Goal: Complete application form

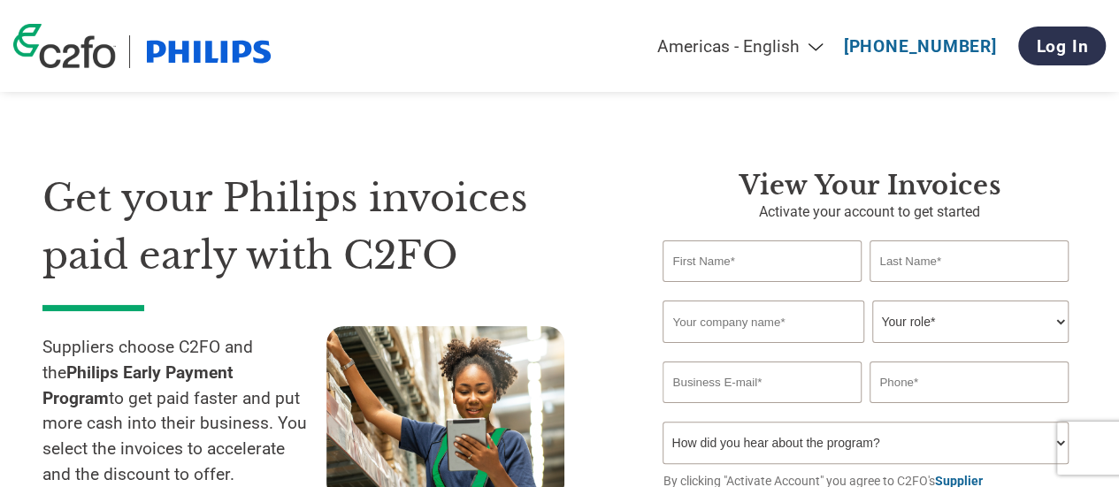
drag, startPoint x: 0, startPoint y: 0, endPoint x: 728, endPoint y: 271, distance: 776.7
click at [728, 271] on input "text" at bounding box center [762, 262] width 198 height 42
type input "[PERSON_NAME]"
click at [903, 260] on input "text" at bounding box center [969, 262] width 198 height 42
type input "Lehane"
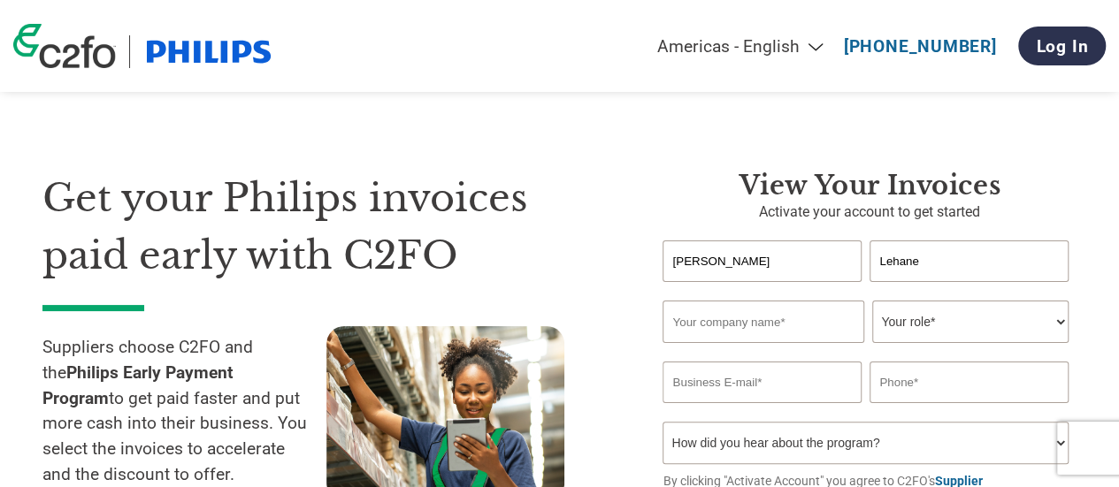
click at [706, 332] on input "text" at bounding box center [763, 322] width 201 height 42
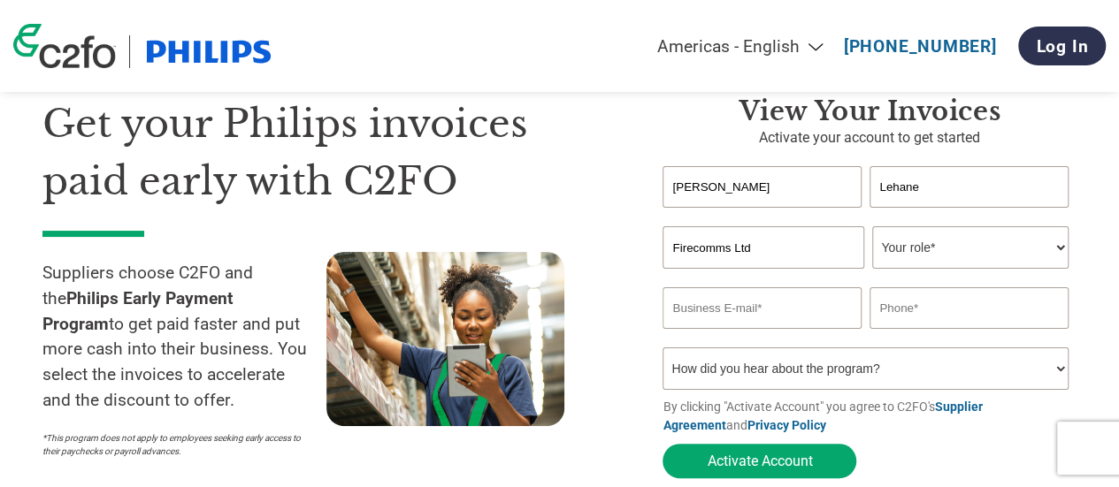
scroll to position [177, 0]
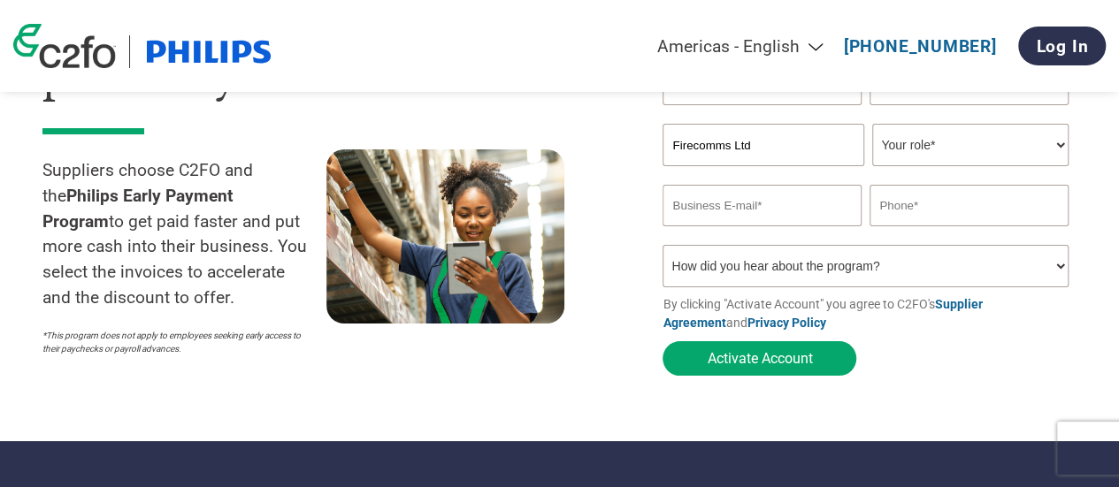
type input "Firecomms Ltd"
click at [1019, 165] on select "Your role* CFO Controller Credit Manager Finance Director Treasurer CEO Preside…" at bounding box center [969, 145] width 195 height 42
select select "OTHER"
click at [872, 126] on select "Your role* CFO Controller Credit Manager Finance Director Treasurer CEO Preside…" at bounding box center [969, 145] width 195 height 42
click at [733, 206] on input "email" at bounding box center [762, 206] width 198 height 42
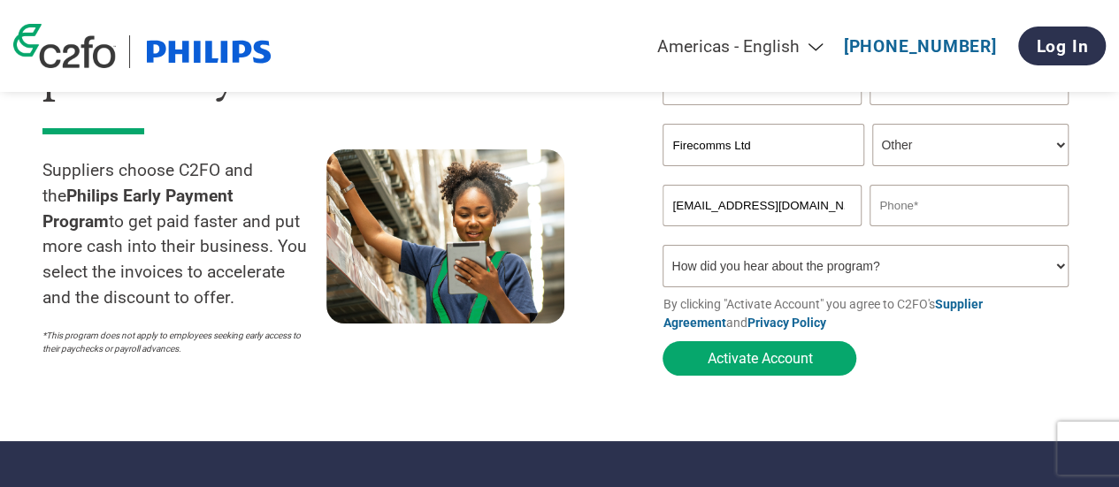
type input "[EMAIL_ADDRESS][DOMAIN_NAME]"
click at [962, 205] on input "text" at bounding box center [969, 206] width 198 height 42
type input "[PHONE_NUMBER]"
click at [897, 279] on select "How did you hear about the program? Received a letter Email Social Media Online…" at bounding box center [865, 266] width 405 height 42
select select "Email"
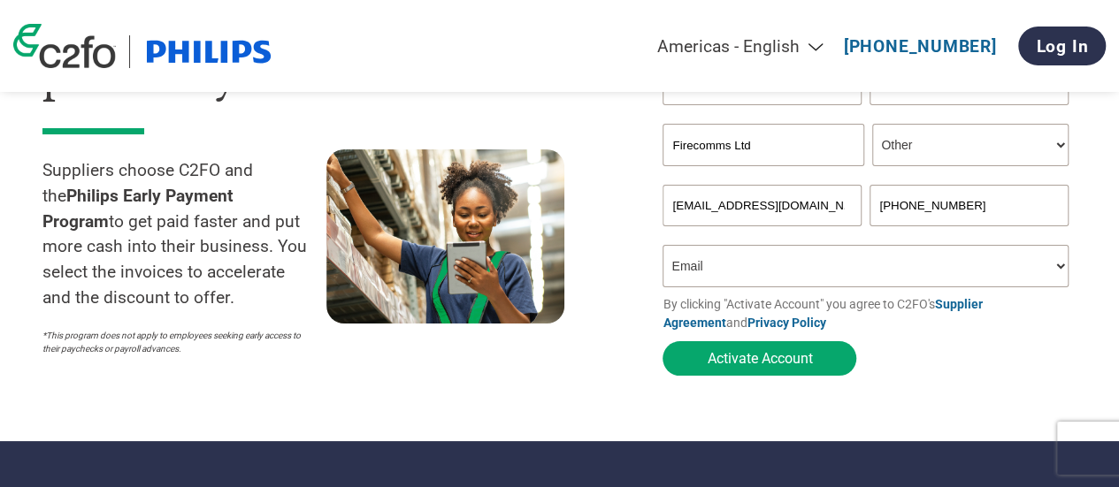
click at [663, 249] on select "How did you hear about the program? Received a letter Email Social Media Online…" at bounding box center [865, 266] width 405 height 42
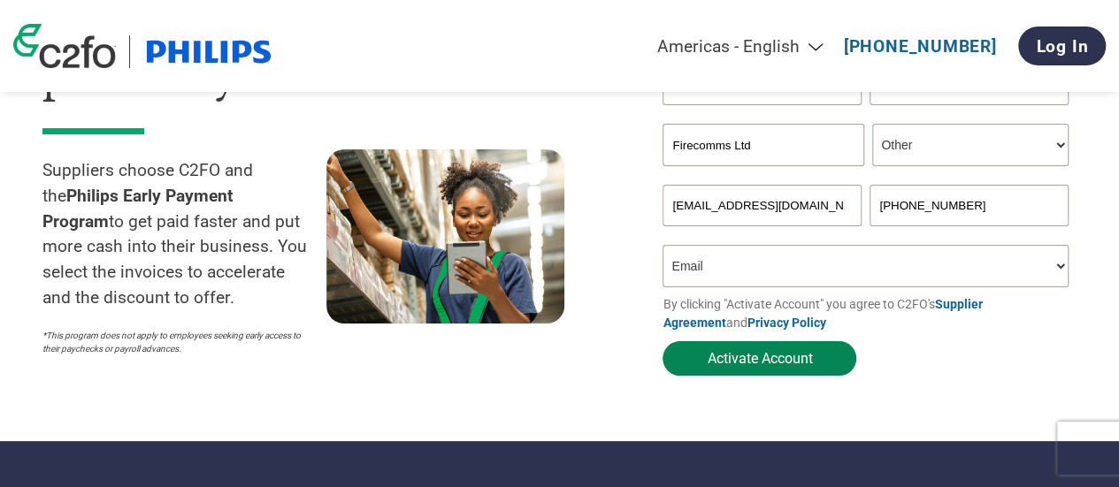
click at [772, 364] on button "Activate Account" at bounding box center [760, 358] width 194 height 34
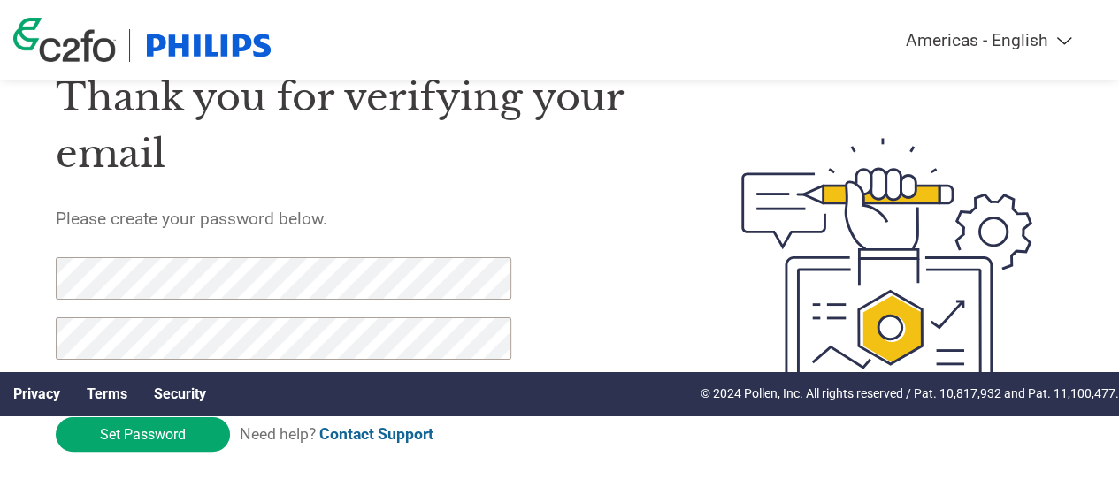
scroll to position [88, 0]
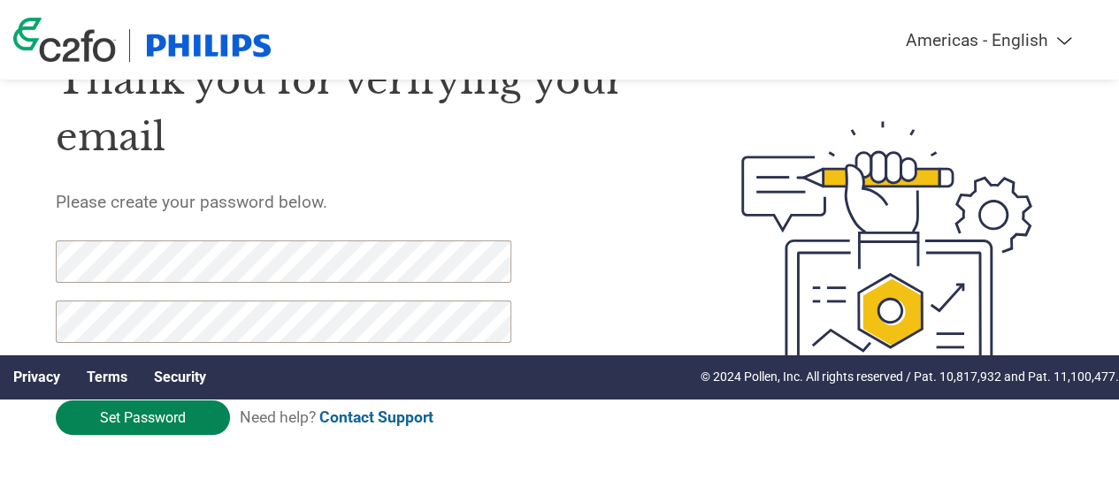
click at [167, 431] on input "Set Password" at bounding box center [143, 418] width 174 height 34
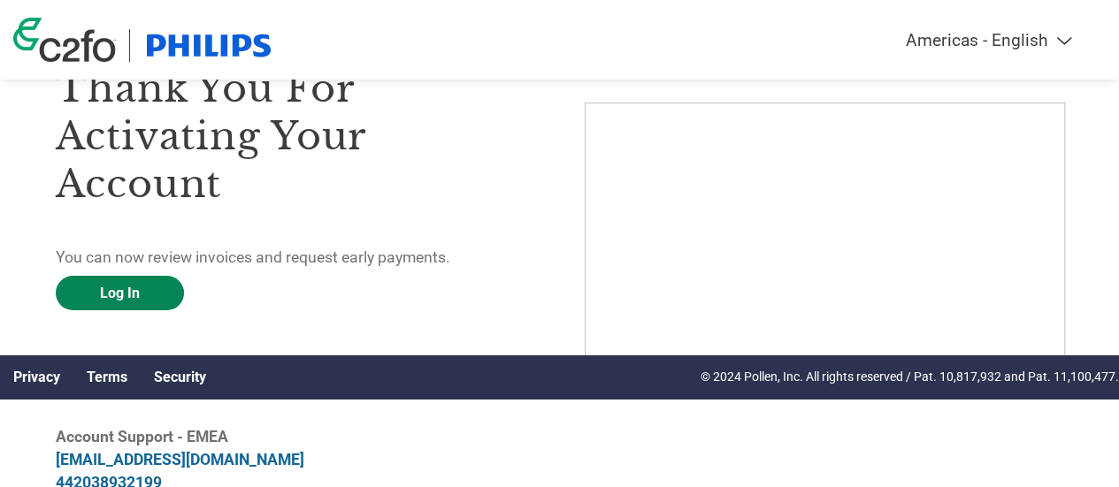
click at [111, 283] on link "Log In" at bounding box center [120, 293] width 128 height 34
